Goal: Information Seeking & Learning: Learn about a topic

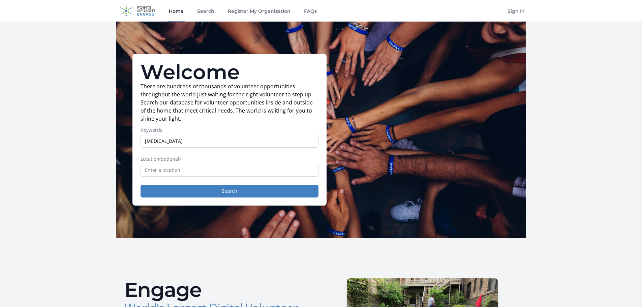
type input "cancer"
click at [162, 172] on input "text" at bounding box center [230, 170] width 178 height 13
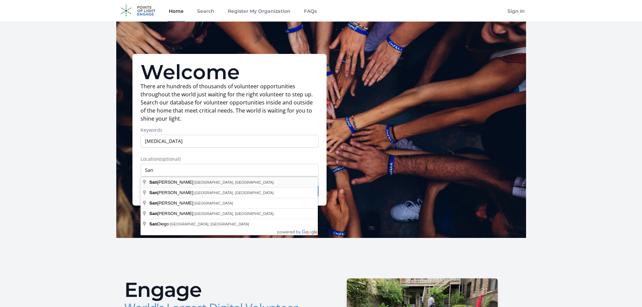
type input "San Antonio, TX, USA"
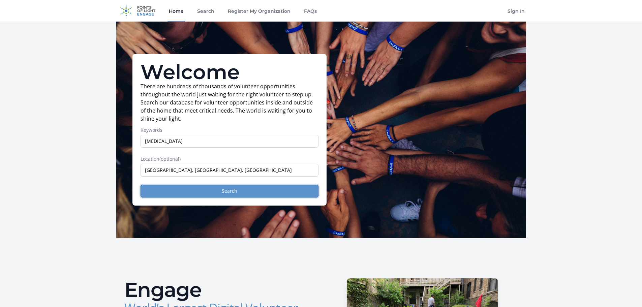
click at [244, 190] on button "Search" at bounding box center [230, 191] width 178 height 13
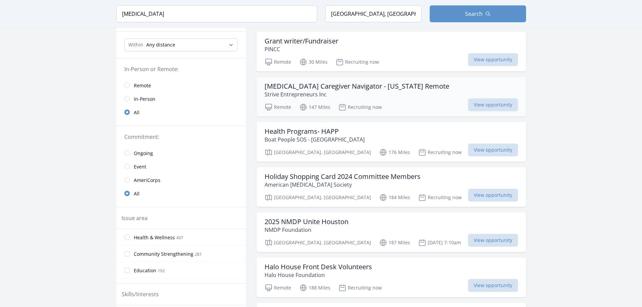
scroll to position [67, 0]
click at [406, 97] on div "Cancer Caregiver Navigator - Texas Remote Strive Entrepreneurs Inc" at bounding box center [392, 90] width 254 height 16
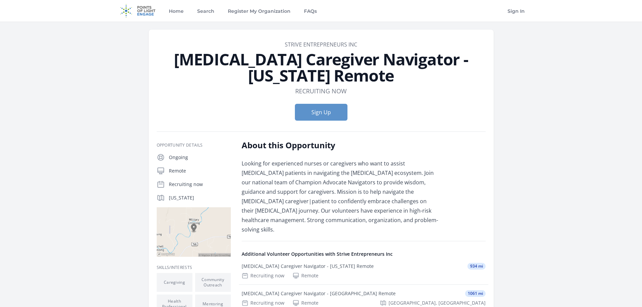
drag, startPoint x: 196, startPoint y: 61, endPoint x: 355, endPoint y: 80, distance: 159.9
click at [355, 80] on h1 "Cancer Caregiver Navigator - Texas Remote" at bounding box center [321, 67] width 329 height 32
drag, startPoint x: 283, startPoint y: 40, endPoint x: 357, endPoint y: 73, distance: 81.2
click at [357, 73] on article "Organization Strive Entrepreneurs Inc [MEDICAL_DATA] Caregiver Navigator - [US_…" at bounding box center [321, 232] width 345 height 405
copy header "Strive Entrepreneurs Inc [MEDICAL_DATA] Caregiver Navigator - [US_STATE] Remote"
